Goal: Task Accomplishment & Management: Complete application form

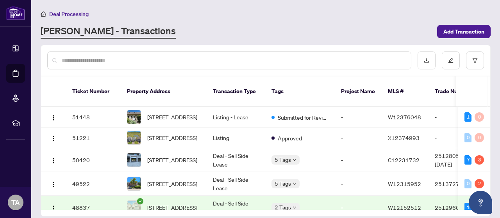
scroll to position [117, 0]
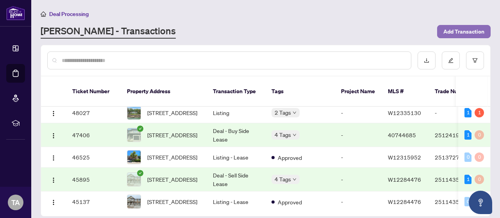
click at [459, 37] on span "Add Transaction" at bounding box center [463, 31] width 41 height 13
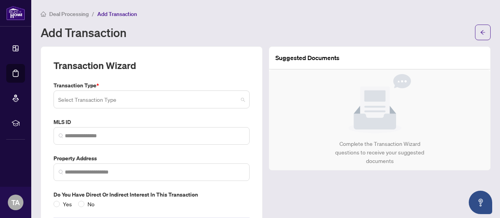
click at [166, 95] on input "search" at bounding box center [148, 100] width 180 height 17
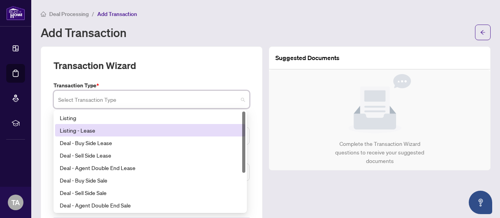
click at [106, 133] on div "Listing - Lease" at bounding box center [150, 130] width 181 height 9
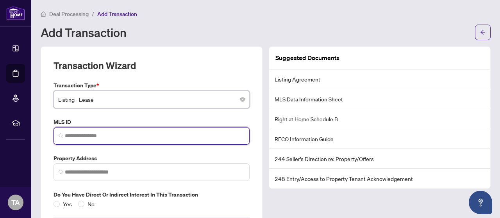
click at [105, 135] on input "search" at bounding box center [155, 136] width 180 height 8
paste input "*********"
type input "*********"
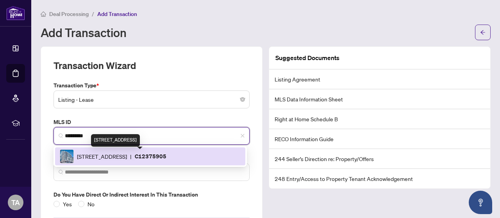
click at [119, 154] on span "[STREET_ADDRESS]" at bounding box center [102, 156] width 50 height 9
type input "**********"
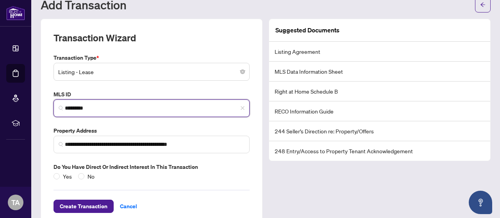
scroll to position [39, 0]
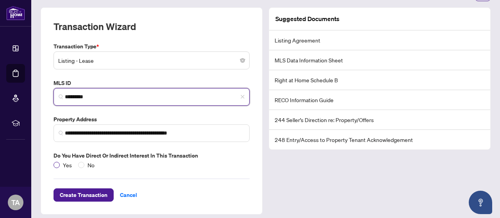
type input "*********"
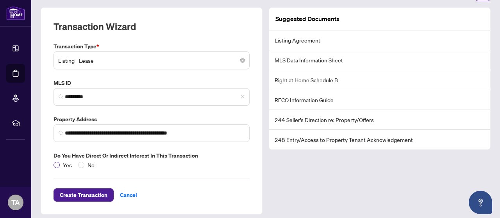
click at [61, 161] on span "Yes" at bounding box center [67, 165] width 15 height 9
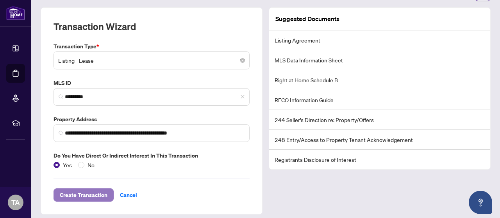
click at [81, 197] on span "Create Transaction" at bounding box center [84, 195] width 48 height 13
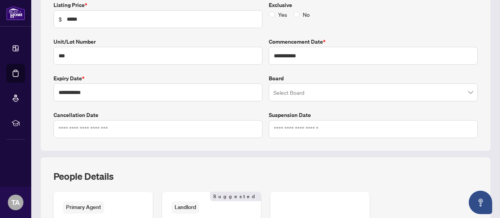
scroll to position [151, 0]
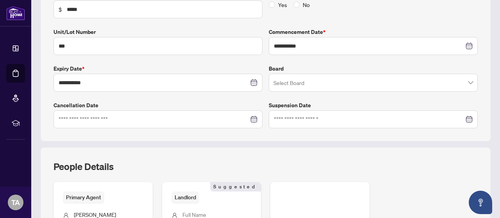
click at [316, 81] on input "search" at bounding box center [369, 83] width 193 height 17
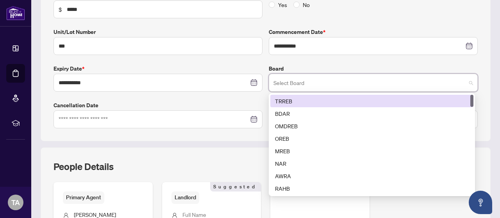
click at [305, 101] on div "TRREB" at bounding box center [372, 101] width 194 height 9
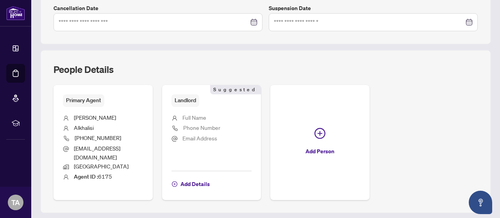
scroll to position [261, 0]
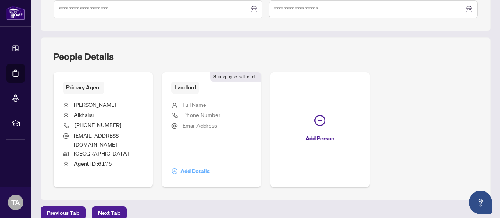
click at [210, 165] on span "Add Details" at bounding box center [194, 171] width 29 height 13
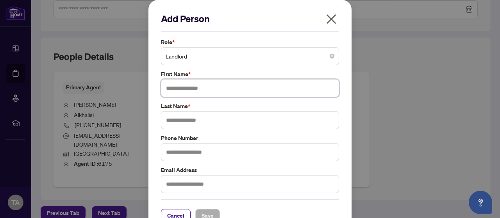
click at [195, 89] on input "text" at bounding box center [250, 88] width 178 height 18
type input "******"
type input "*********"
click at [206, 215] on span "Save" at bounding box center [208, 216] width 12 height 13
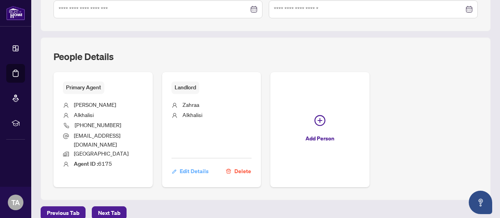
click at [209, 165] on span "Edit Details" at bounding box center [194, 171] width 29 height 13
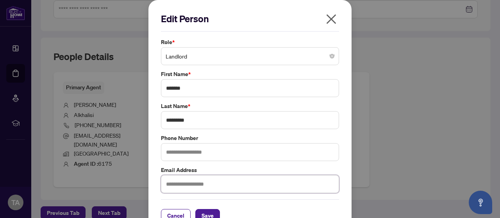
click at [184, 181] on input "text" at bounding box center [250, 184] width 178 height 18
paste input "**********"
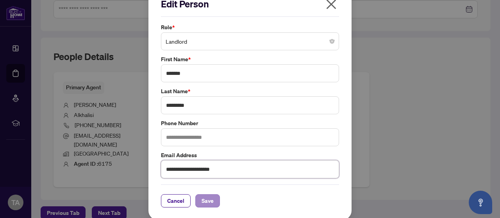
type input "**********"
click at [202, 198] on span "Save" at bounding box center [208, 201] width 12 height 13
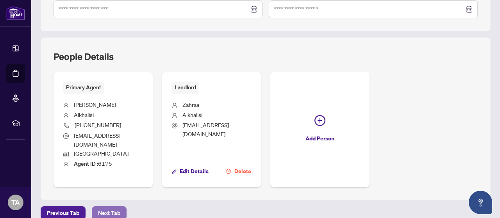
click at [101, 207] on span "Next Tab" at bounding box center [109, 213] width 22 height 13
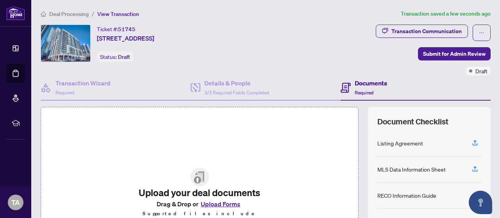
click at [196, 187] on img at bounding box center [199, 177] width 19 height 19
click at [213, 209] on button "Upload Forms" at bounding box center [220, 204] width 44 height 10
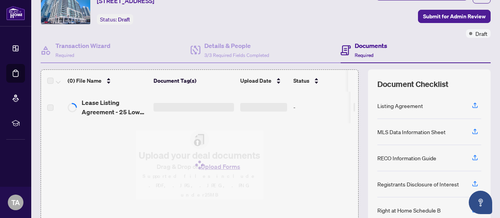
scroll to position [39, 0]
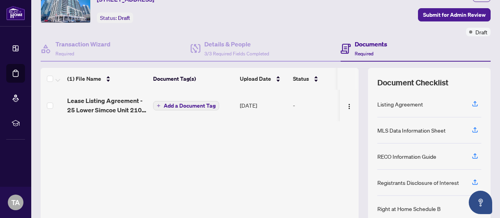
click at [200, 104] on span "Add a Document Tag" at bounding box center [190, 105] width 52 height 5
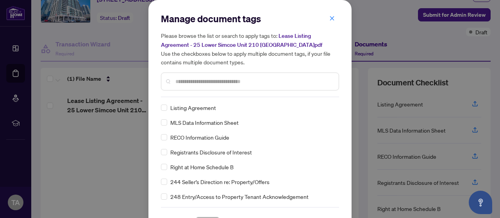
click at [248, 81] on input "text" at bounding box center [253, 81] width 157 height 9
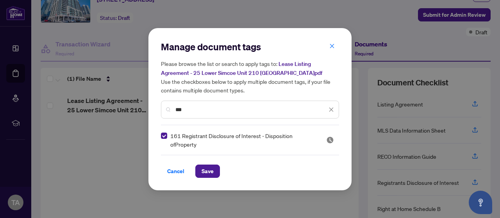
click at [194, 111] on input "***" at bounding box center [251, 109] width 152 height 9
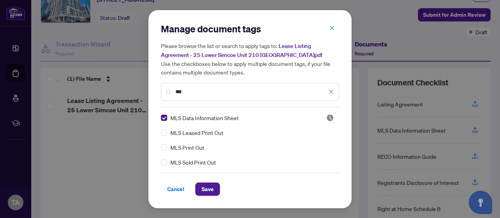
drag, startPoint x: 186, startPoint y: 92, endPoint x: 154, endPoint y: 90, distance: 32.9
click at [154, 90] on div "Manage document tags Please browse the list or search to apply tags to: Lease L…" at bounding box center [249, 109] width 203 height 198
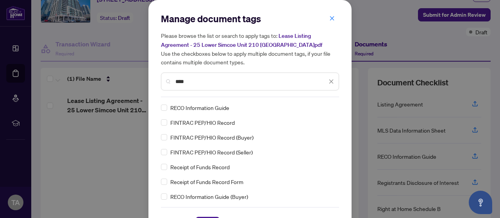
type input "****"
click at [164, 108] on div "RECO Information Guide" at bounding box center [247, 108] width 173 height 9
drag, startPoint x: 239, startPoint y: 213, endPoint x: 227, endPoint y: 213, distance: 11.7
click at [239, 213] on div "Cancel Save" at bounding box center [250, 218] width 178 height 23
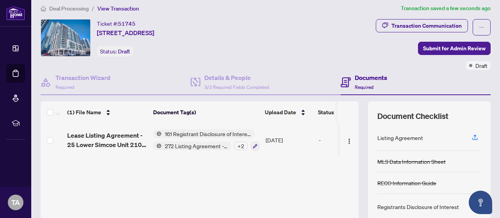
scroll to position [0, 0]
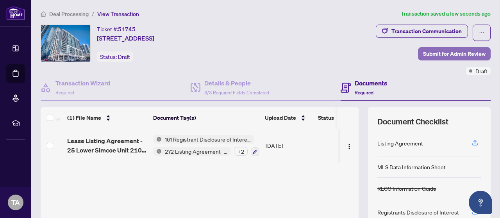
click at [436, 54] on span "Submit for Admin Review" at bounding box center [454, 54] width 63 height 13
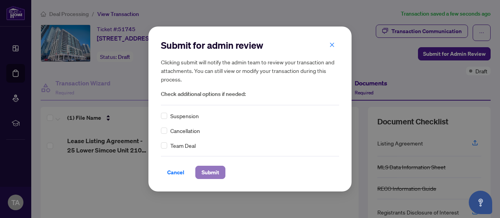
click at [218, 174] on span "Submit" at bounding box center [211, 172] width 18 height 13
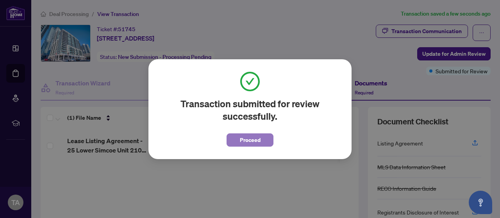
click at [244, 136] on span "Proceed" at bounding box center [250, 140] width 21 height 13
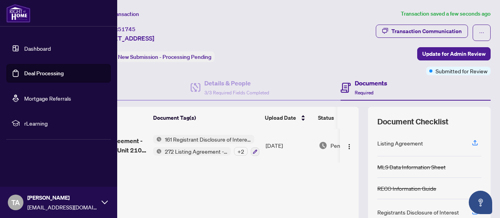
click at [24, 71] on link "Deal Processing" at bounding box center [43, 73] width 39 height 7
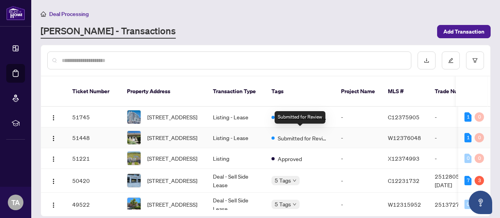
click at [273, 137] on span at bounding box center [273, 138] width 3 height 3
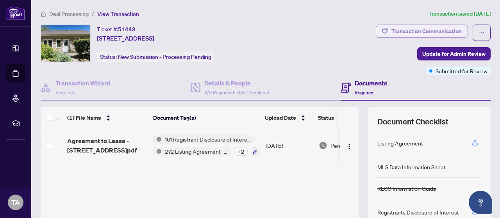
click at [391, 32] on div "Transaction Communication" at bounding box center [426, 31] width 70 height 13
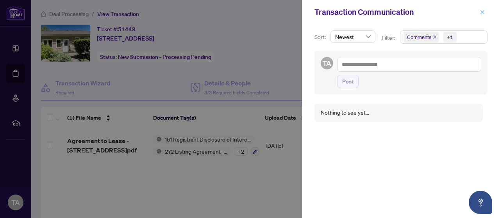
click at [482, 11] on icon "close" at bounding box center [482, 11] width 5 height 5
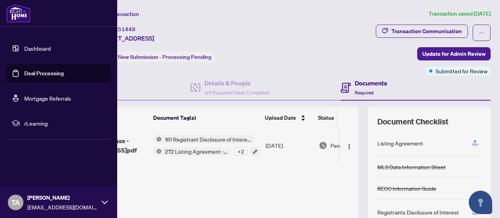
click at [24, 73] on link "Deal Processing" at bounding box center [43, 73] width 39 height 7
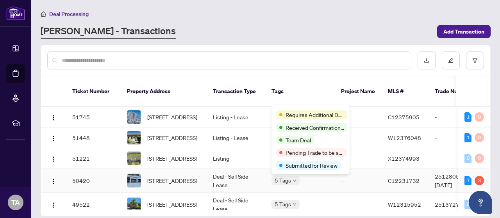
scroll to position [39, 0]
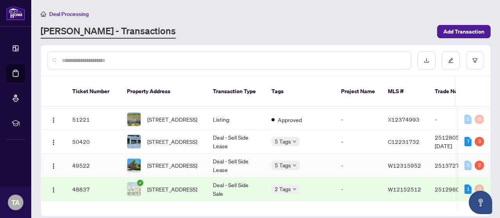
click at [215, 166] on td "Deal - Sell Side Lease" at bounding box center [236, 166] width 59 height 24
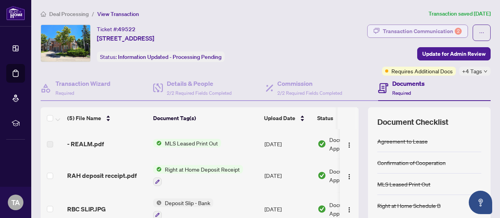
click at [390, 32] on div "Transaction Communication 2" at bounding box center [422, 31] width 79 height 13
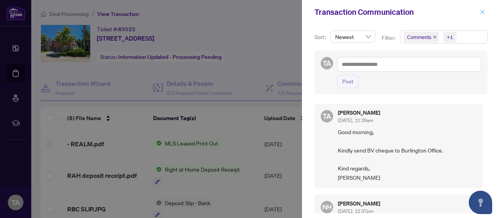
click at [484, 10] on icon "close" at bounding box center [483, 12] width 4 height 4
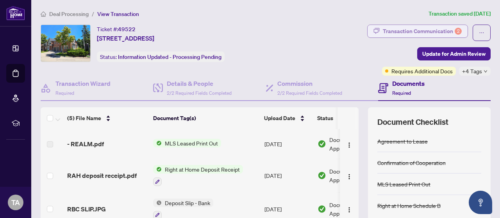
click at [407, 28] on div "Transaction Communication 2" at bounding box center [422, 31] width 79 height 13
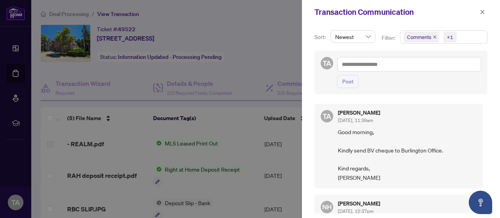
click at [434, 36] on icon "close" at bounding box center [435, 37] width 4 height 4
